Goal: Task Accomplishment & Management: Use online tool/utility

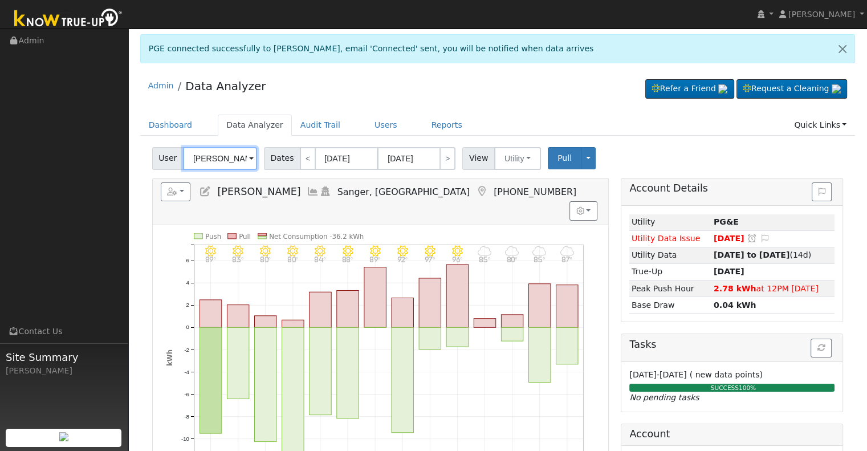
click at [232, 166] on input "[PERSON_NAME]" at bounding box center [220, 158] width 74 height 23
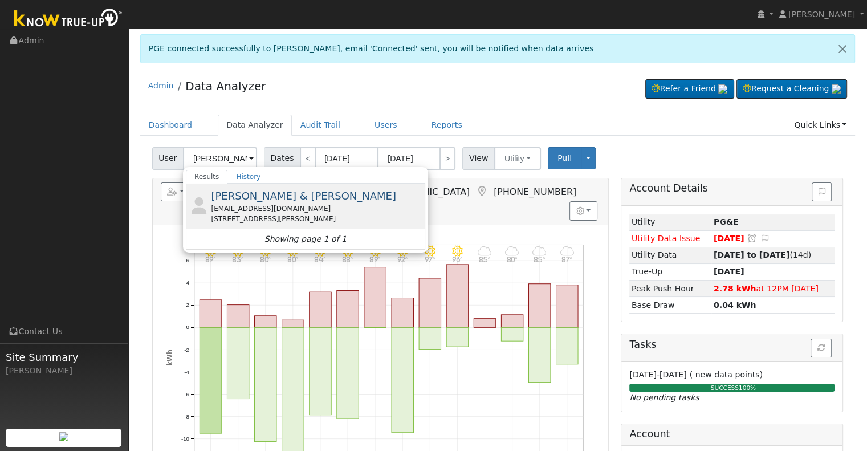
click at [259, 207] on div "[EMAIL_ADDRESS][DOMAIN_NAME]" at bounding box center [316, 208] width 211 height 10
type input "[PERSON_NAME] & [PERSON_NAME]"
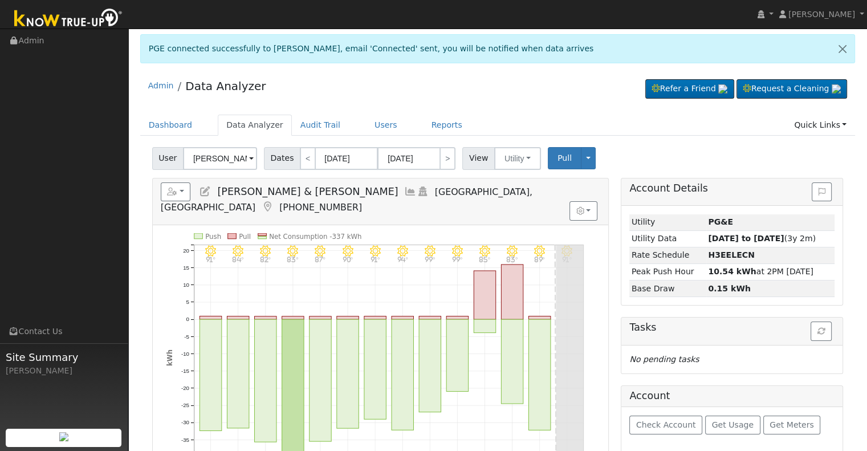
click at [404, 191] on icon at bounding box center [410, 191] width 13 height 10
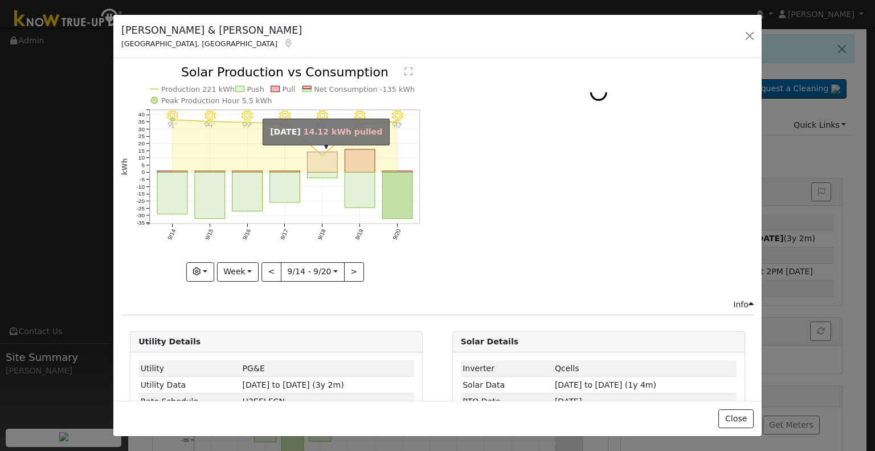
click at [331, 164] on rect "onclick=""" at bounding box center [323, 162] width 30 height 21
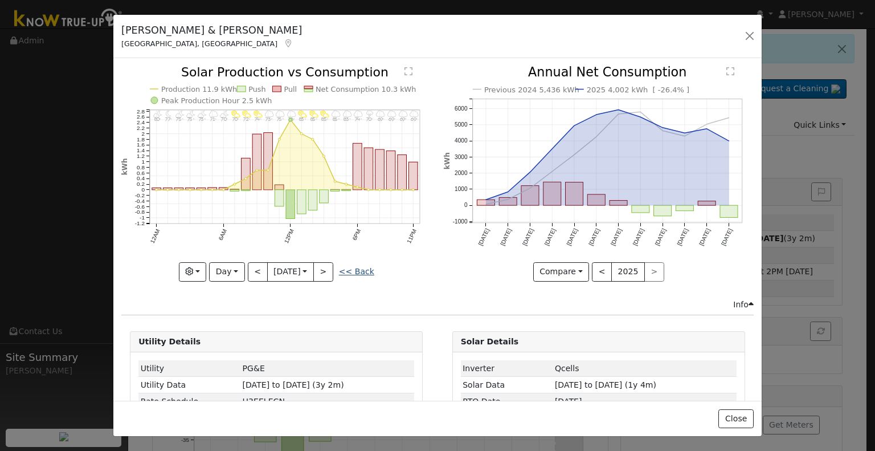
click at [358, 267] on link "<< Back" at bounding box center [356, 271] width 35 height 9
type input "[DATE]"
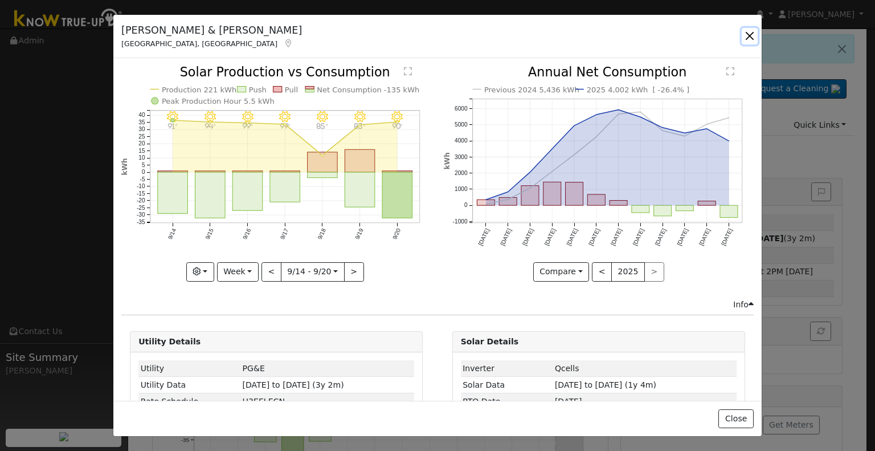
click at [749, 38] on button "button" at bounding box center [750, 36] width 16 height 16
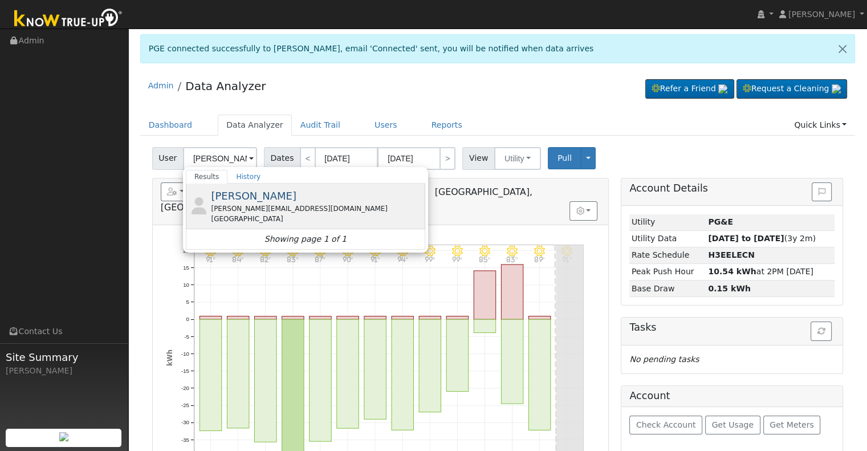
click at [267, 218] on div "[GEOGRAPHIC_DATA]" at bounding box center [316, 219] width 211 height 10
type input "[PERSON_NAME]"
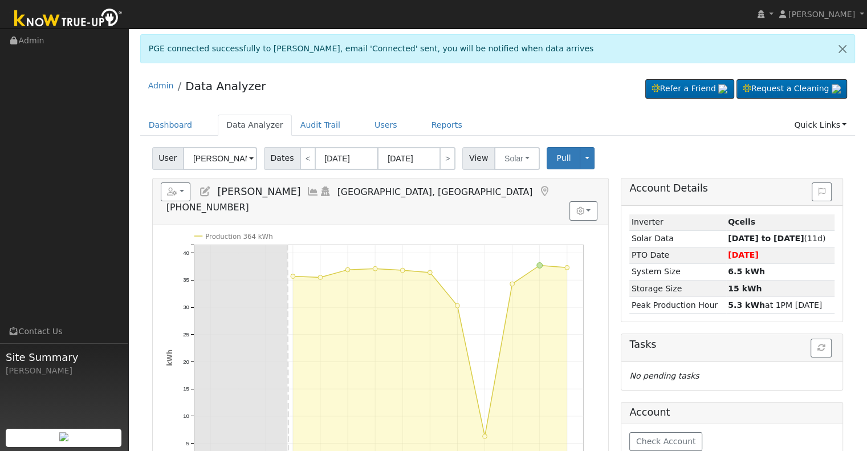
click at [307, 187] on icon at bounding box center [313, 191] width 13 height 10
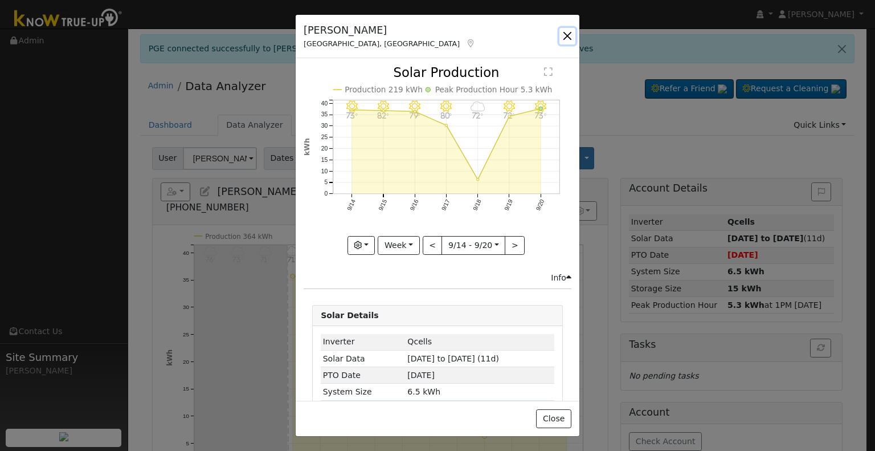
click at [570, 34] on button "button" at bounding box center [568, 36] width 16 height 16
